Goal: Task Accomplishment & Management: Manage account settings

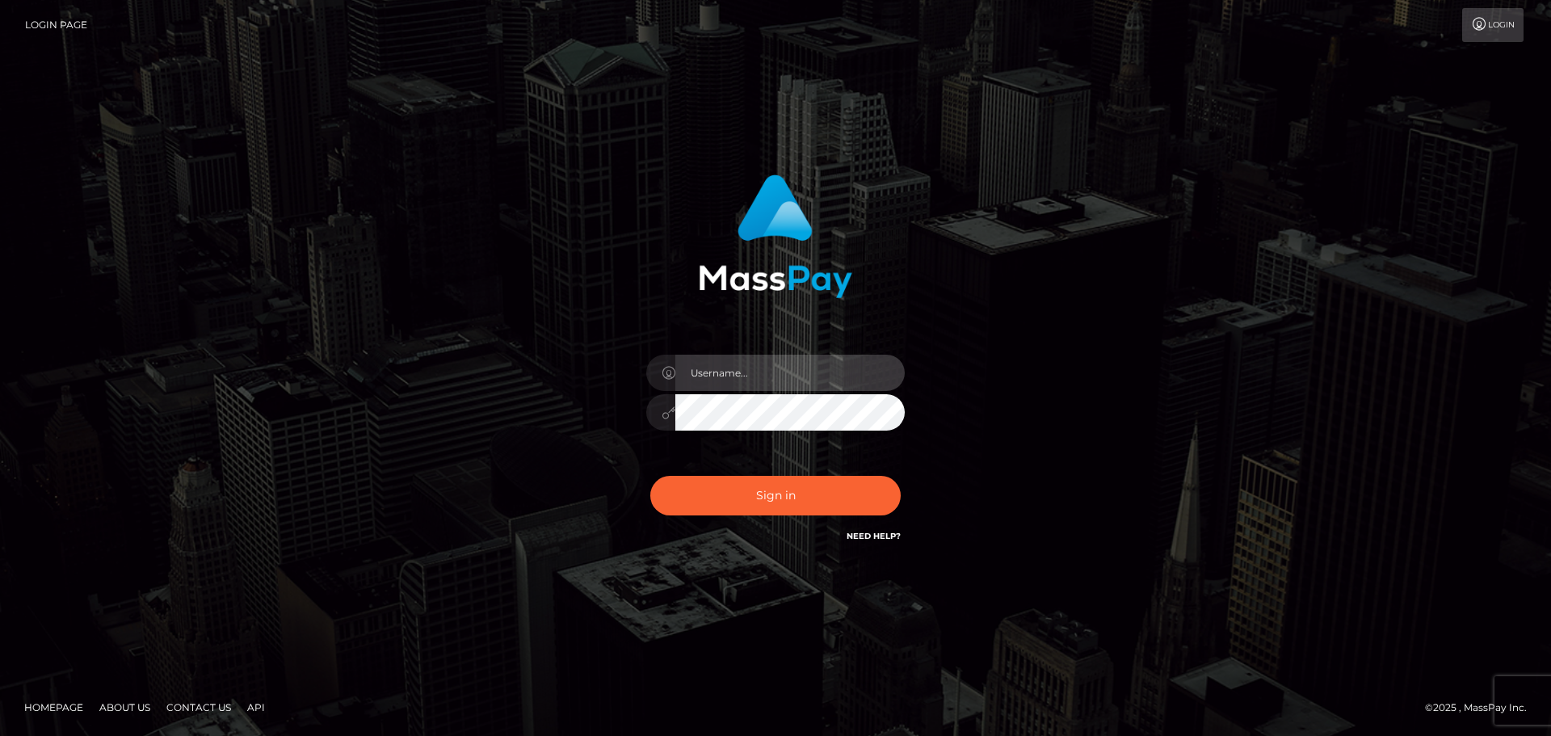
click at [718, 385] on input "text" at bounding box center [789, 373] width 229 height 36
type input "Veronica"
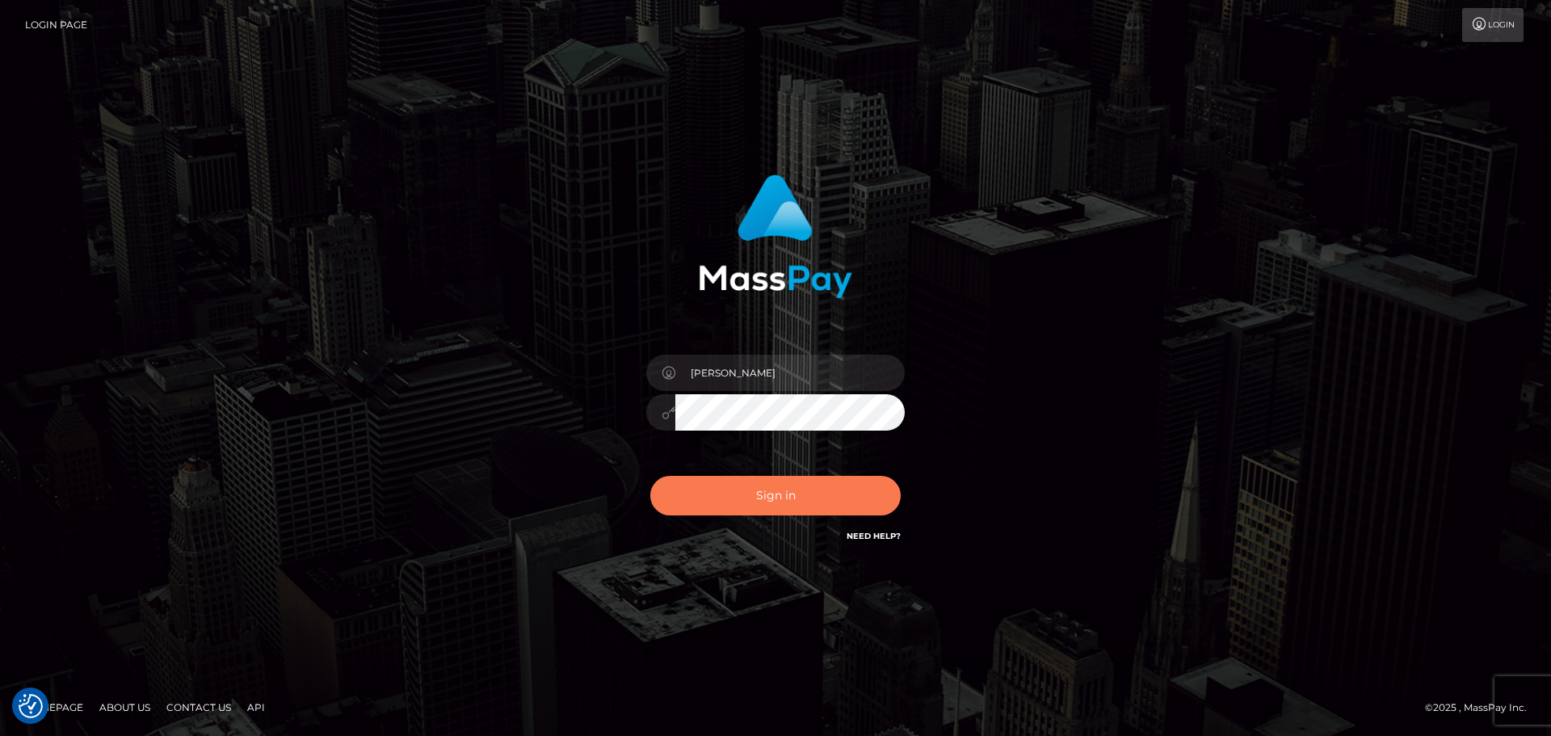
click at [793, 499] on button "Sign in" at bounding box center [775, 496] width 250 height 40
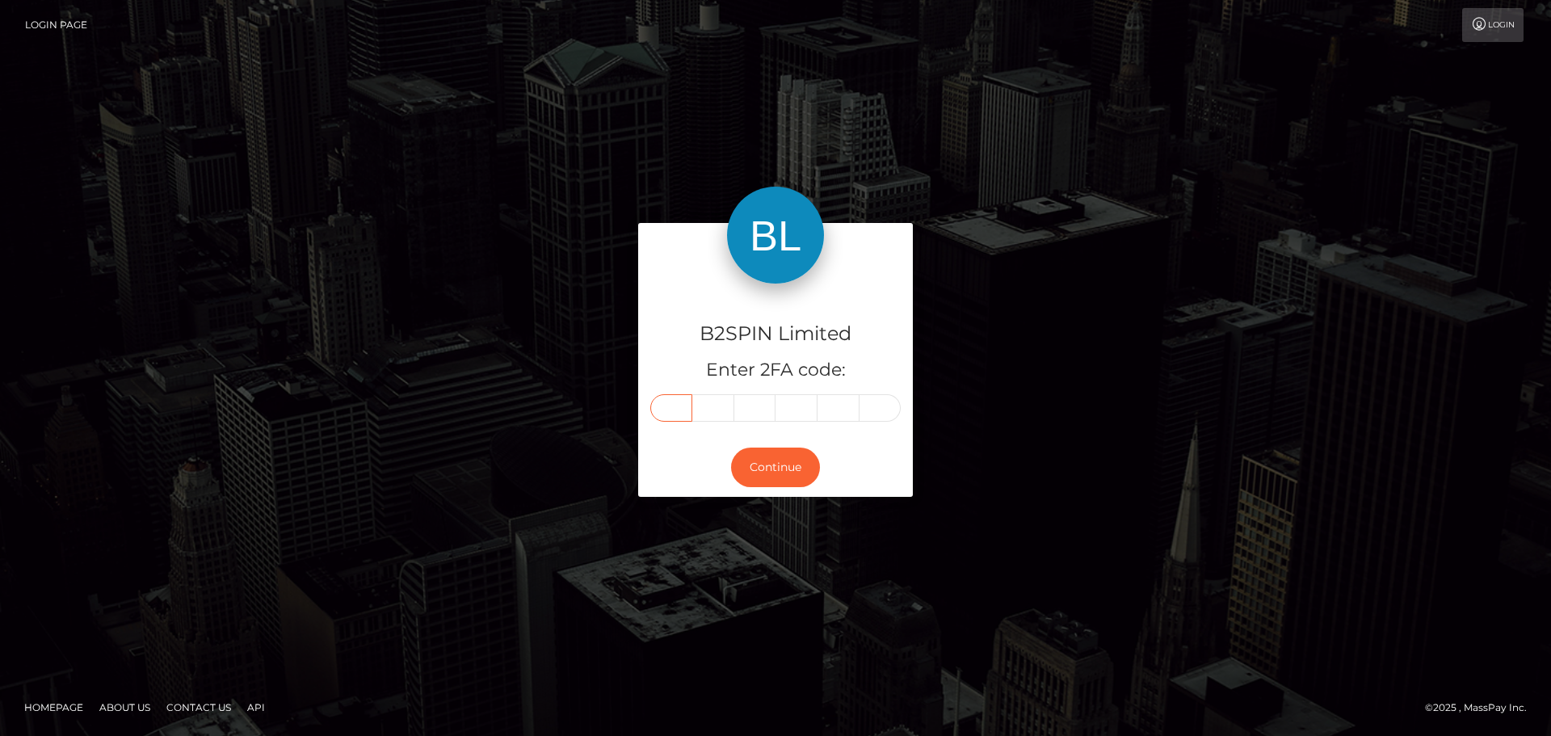
paste input "4"
type input "4"
type input "6"
type input "1"
type input "5"
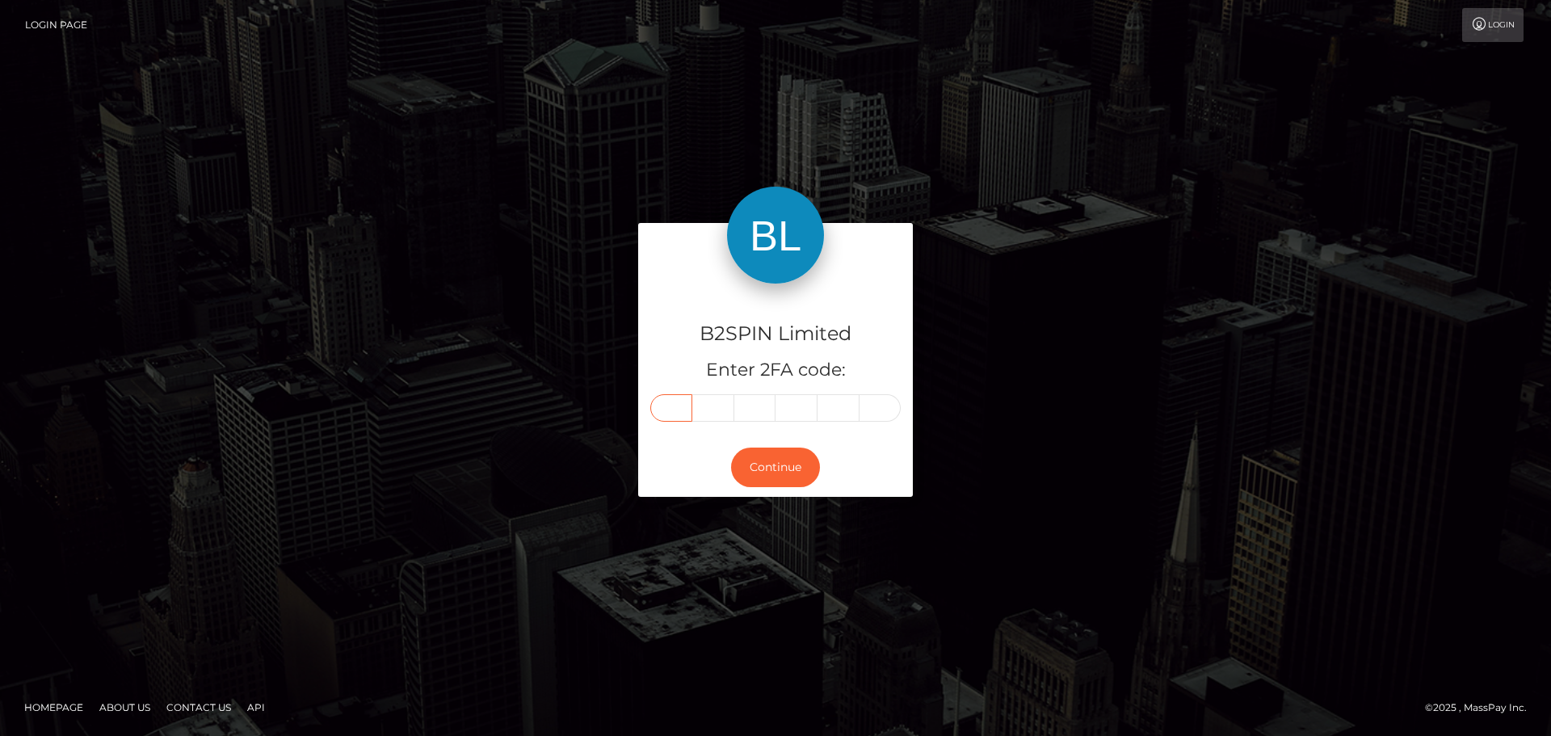
type input "1"
type input "6"
click at [790, 469] on button "Continue" at bounding box center [775, 468] width 89 height 40
click at [781, 472] on button "Continue" at bounding box center [775, 468] width 89 height 40
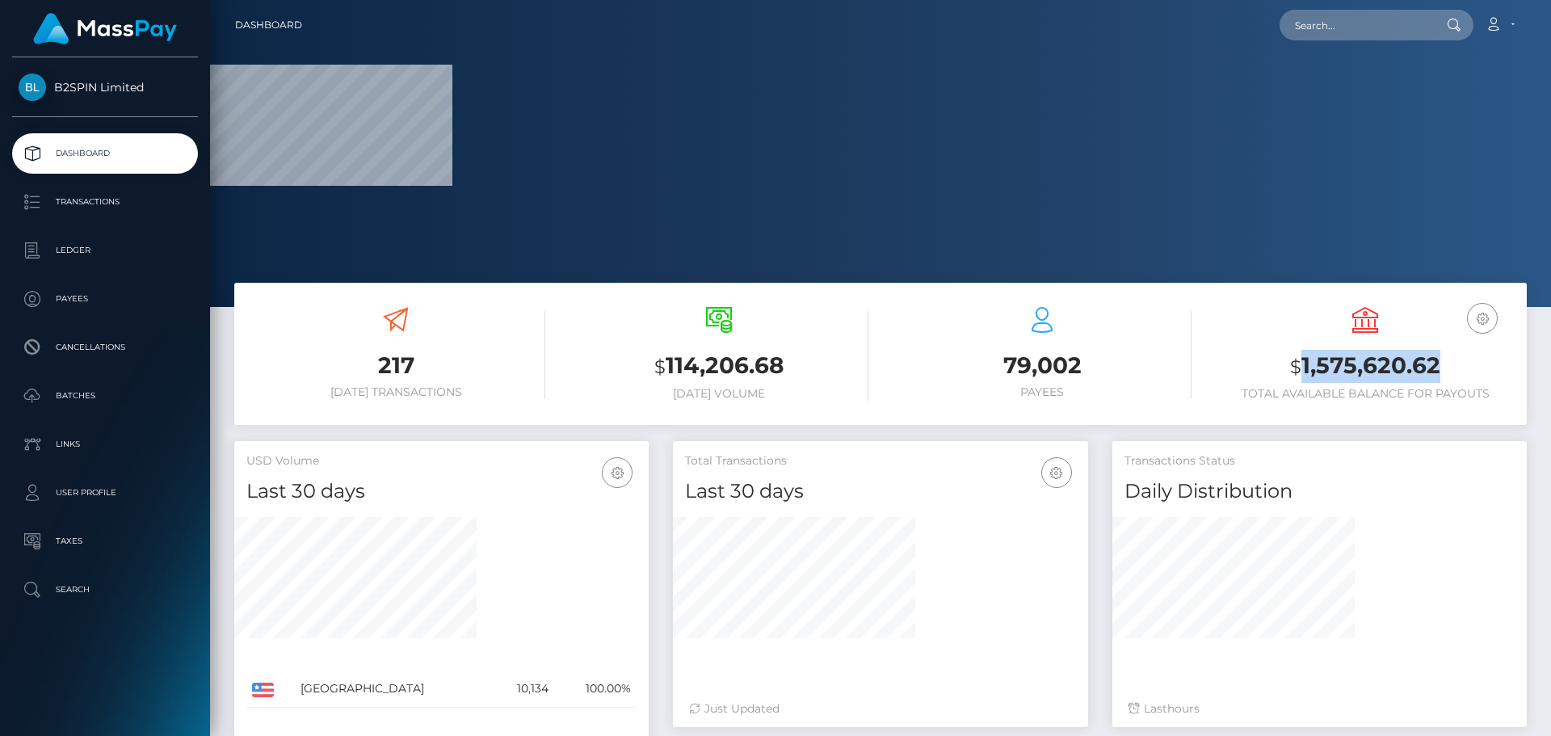
drag, startPoint x: 1444, startPoint y: 368, endPoint x: 1302, endPoint y: 364, distance: 141.4
click at [1302, 364] on h3 "$ 1,575,620.62" at bounding box center [1365, 366] width 299 height 33
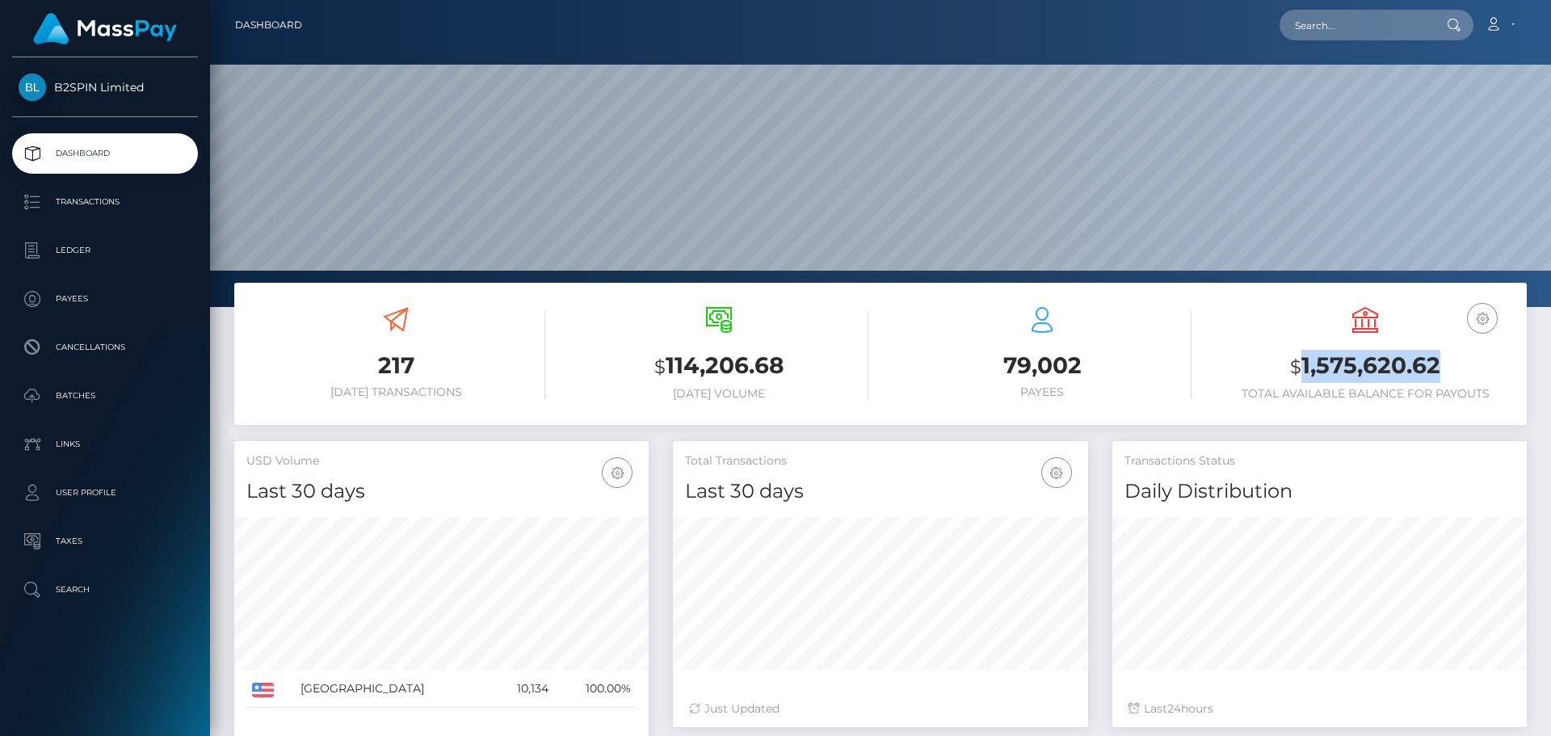
copy h3 "1,575,620.62"
